Goal: Navigation & Orientation: Find specific page/section

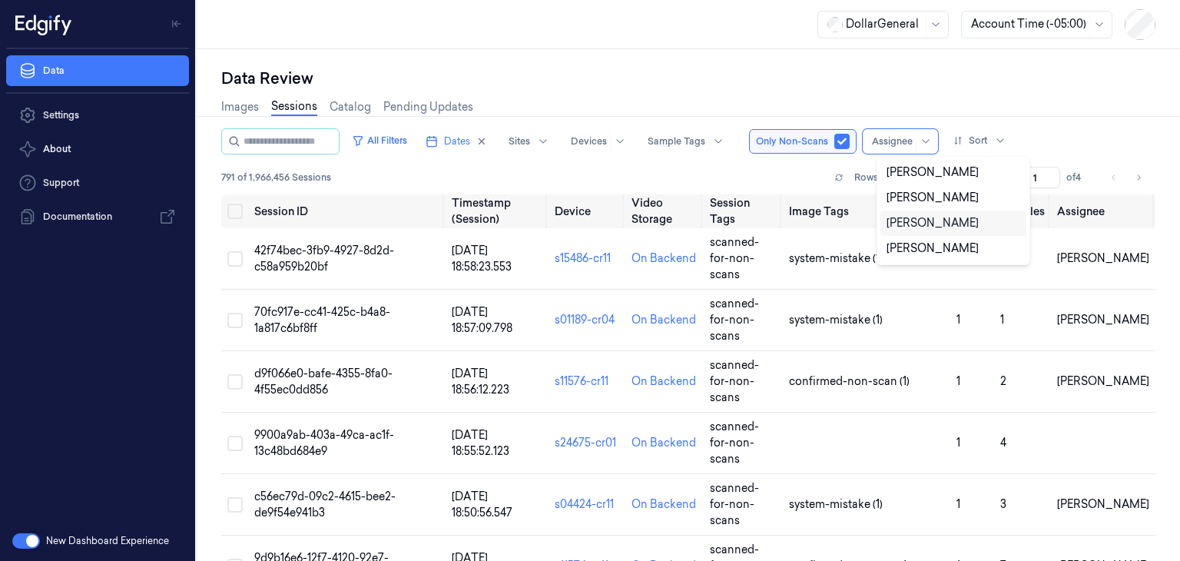
click at [932, 222] on div "[PERSON_NAME]" at bounding box center [933, 223] width 92 height 16
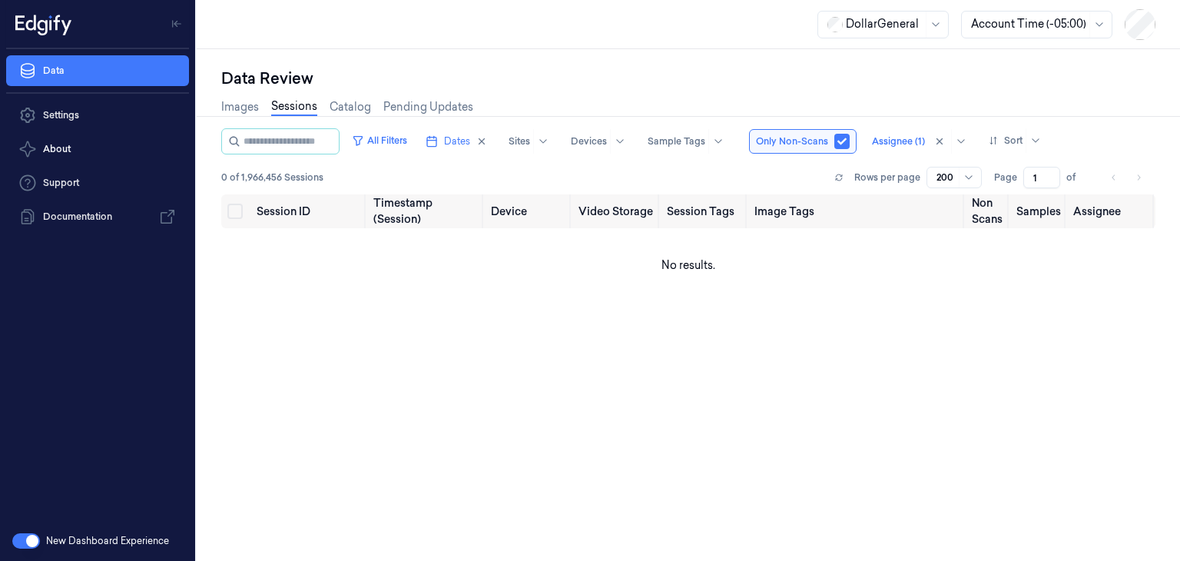
click at [1109, 157] on div "All Filters Dates Sites Devices Sample Tags Only Non-Scans Assignee (1) Sort 0 …" at bounding box center [688, 161] width 934 height 66
click at [917, 145] on div at bounding box center [898, 141] width 53 height 14
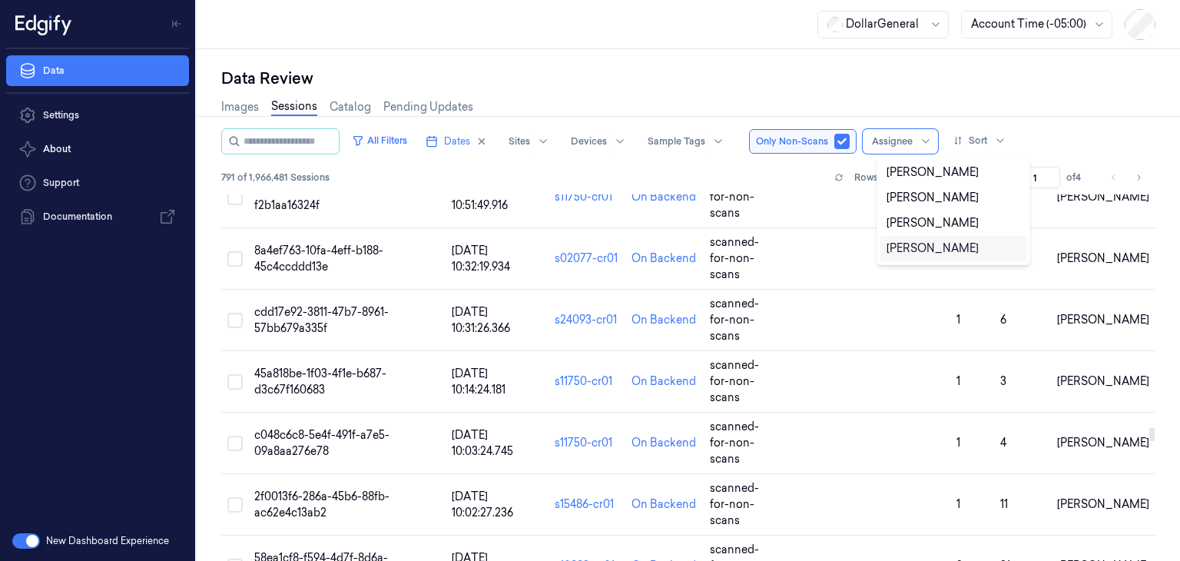
scroll to position [7683, 0]
click at [1142, 182] on icon "Go to next page" at bounding box center [1138, 177] width 9 height 12
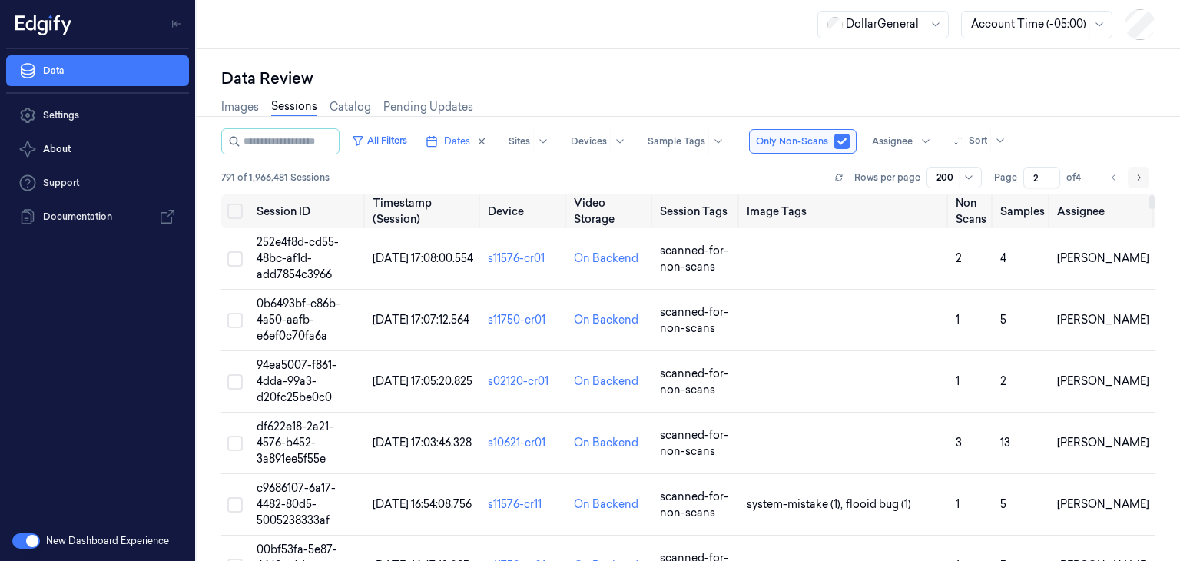
click at [1138, 178] on icon "Go to next page" at bounding box center [1138, 177] width 9 height 12
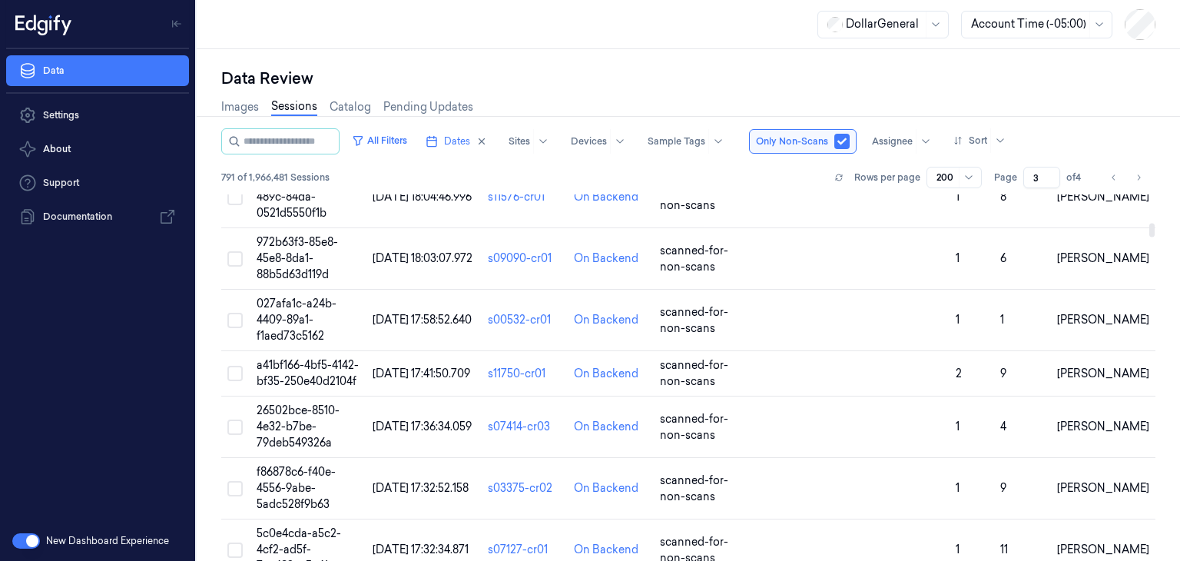
scroll to position [1306, 0]
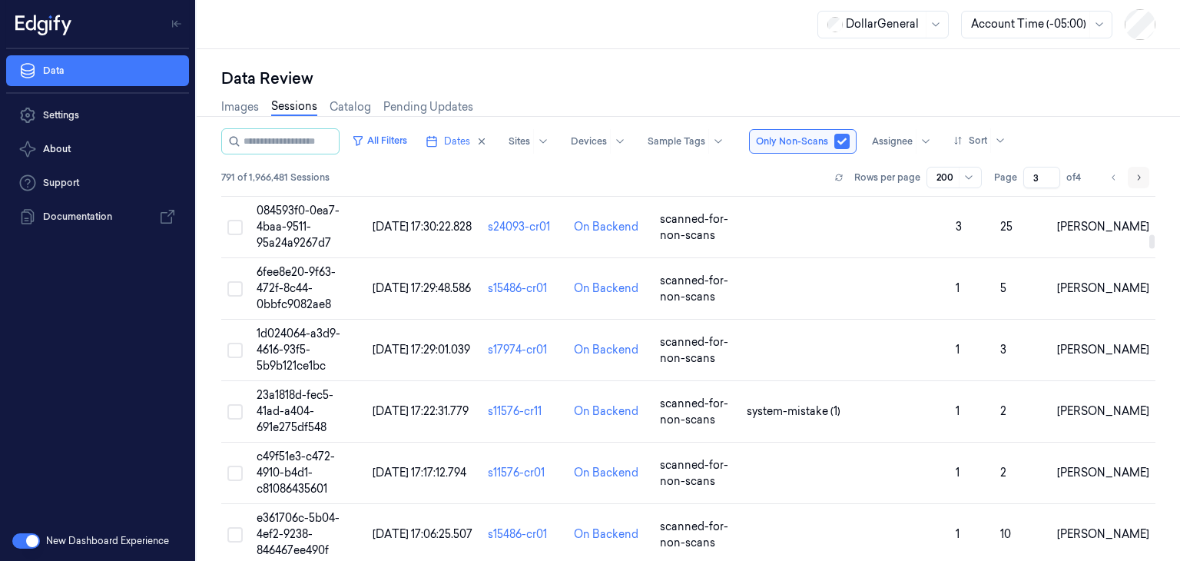
click at [1143, 185] on button "Go to next page" at bounding box center [1139, 178] width 22 height 22
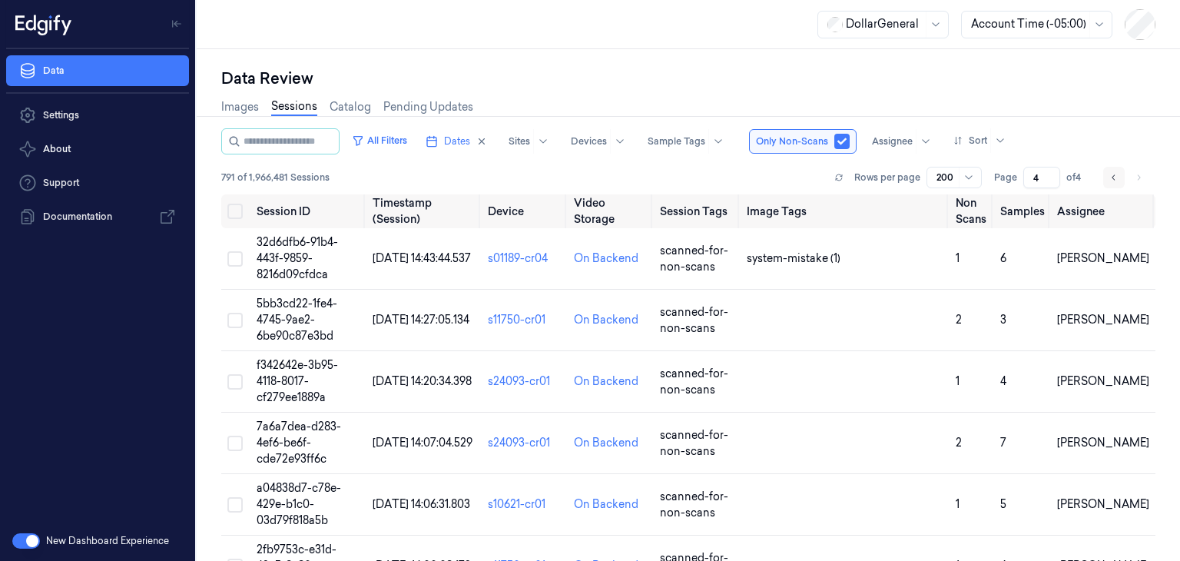
click at [1112, 176] on icon "Go to previous page" at bounding box center [1113, 177] width 9 height 12
type input "1"
